Goal: Information Seeking & Learning: Learn about a topic

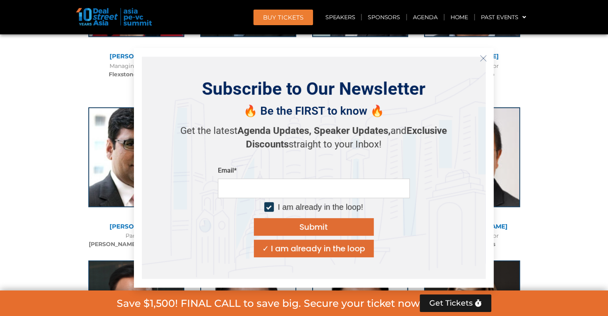
scroll to position [1822, 0]
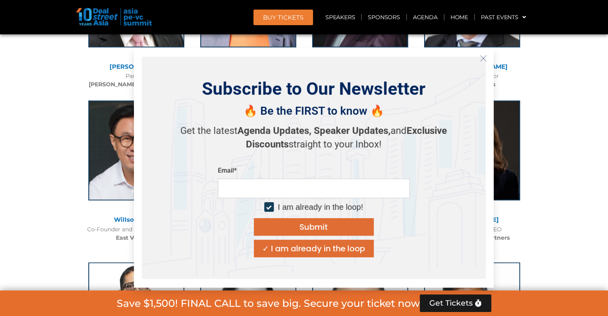
click at [479, 60] on icon "Close" at bounding box center [482, 58] width 7 height 7
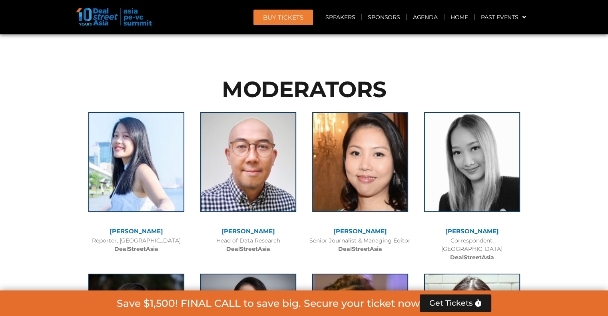
scroll to position [5815, 0]
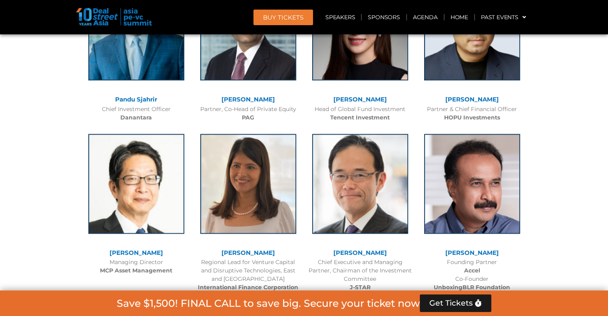
scroll to position [1115, 0]
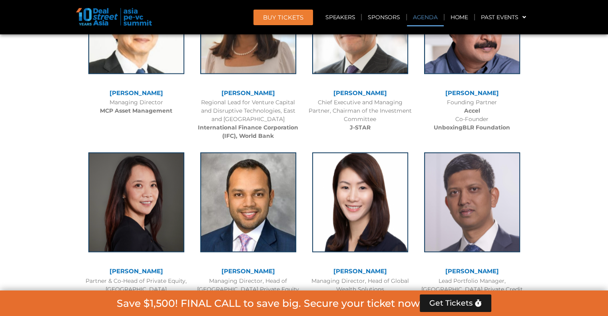
click at [425, 21] on link "Agenda" at bounding box center [425, 17] width 37 height 18
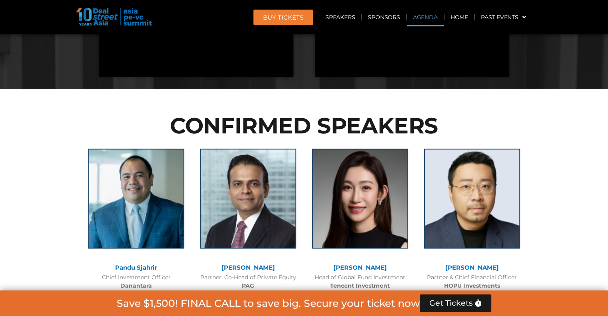
scroll to position [417, 0]
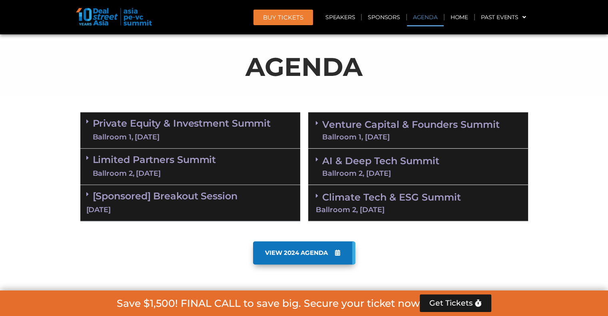
click at [238, 125] on link "Private Equity & Investment Summit Ballroom 1, [DATE]" at bounding box center [182, 130] width 178 height 24
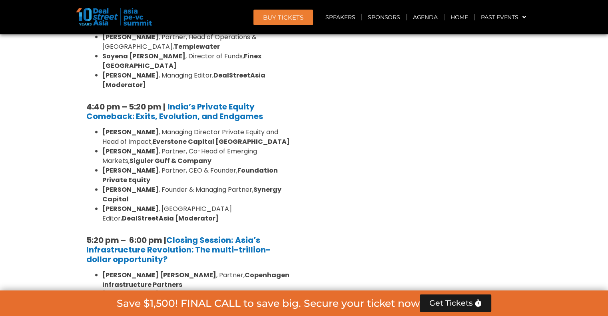
scroll to position [1576, 0]
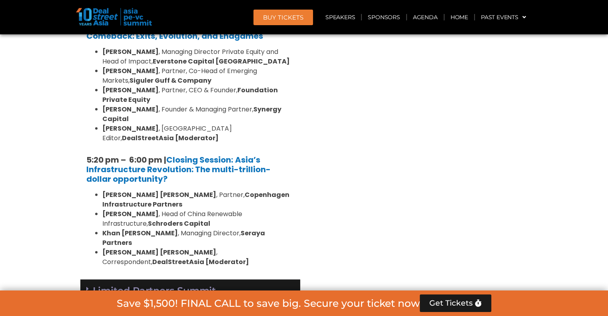
click at [265, 280] on div "Limited Partners [GEOGRAPHIC_DATA] 2, [DATE]" at bounding box center [190, 298] width 220 height 36
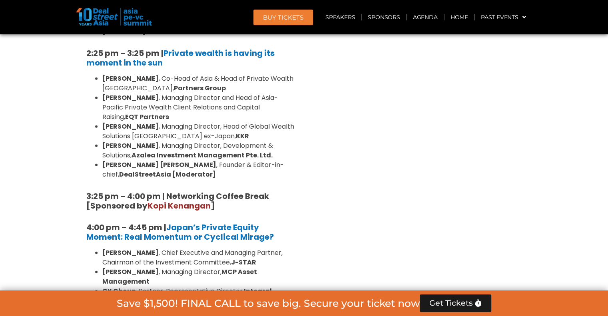
scroll to position [2494, 0]
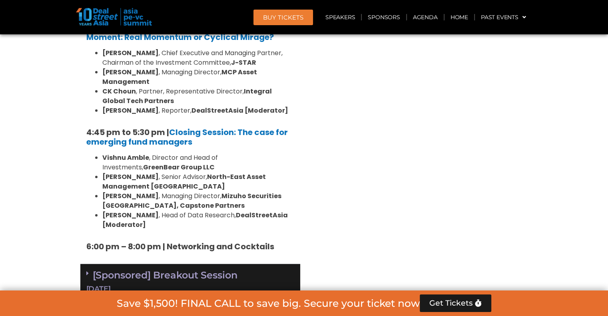
click at [167, 284] on div "[DATE]" at bounding box center [190, 289] width 208 height 10
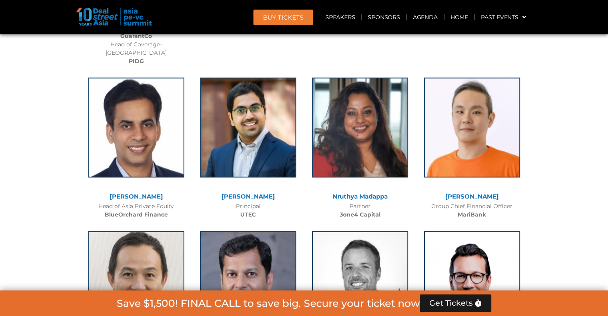
scroll to position [7013, 0]
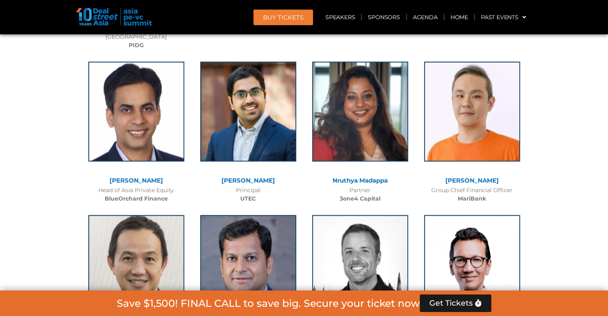
drag, startPoint x: 232, startPoint y: 265, endPoint x: 264, endPoint y: 271, distance: 33.4
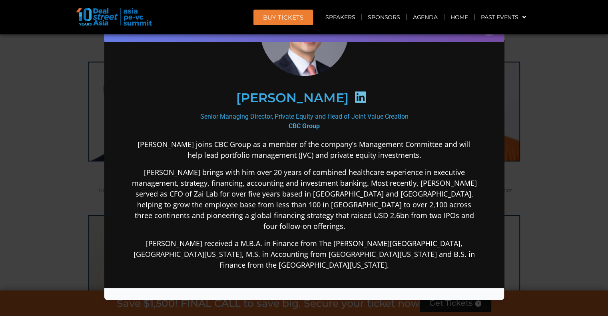
scroll to position [0, 0]
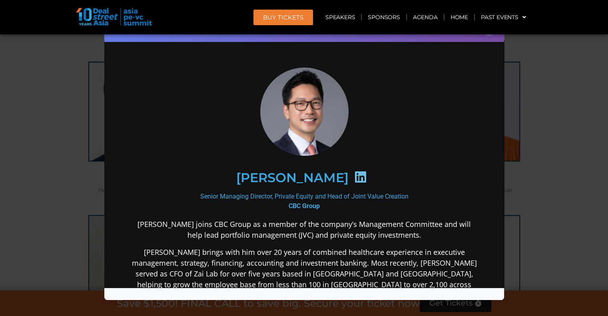
click at [306, 205] on b "CBC Group" at bounding box center [303, 206] width 31 height 8
copy div "CBC Group"
